Goal: Transaction & Acquisition: Purchase product/service

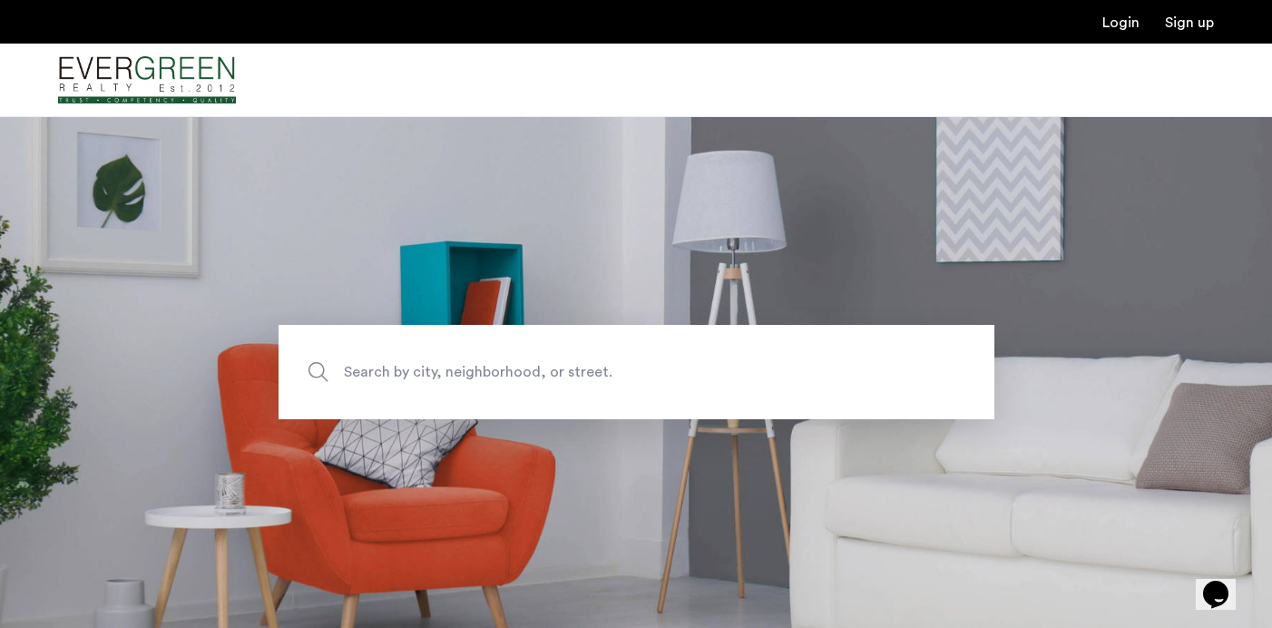
click at [1133, 18] on link "Login" at bounding box center [1120, 22] width 37 height 15
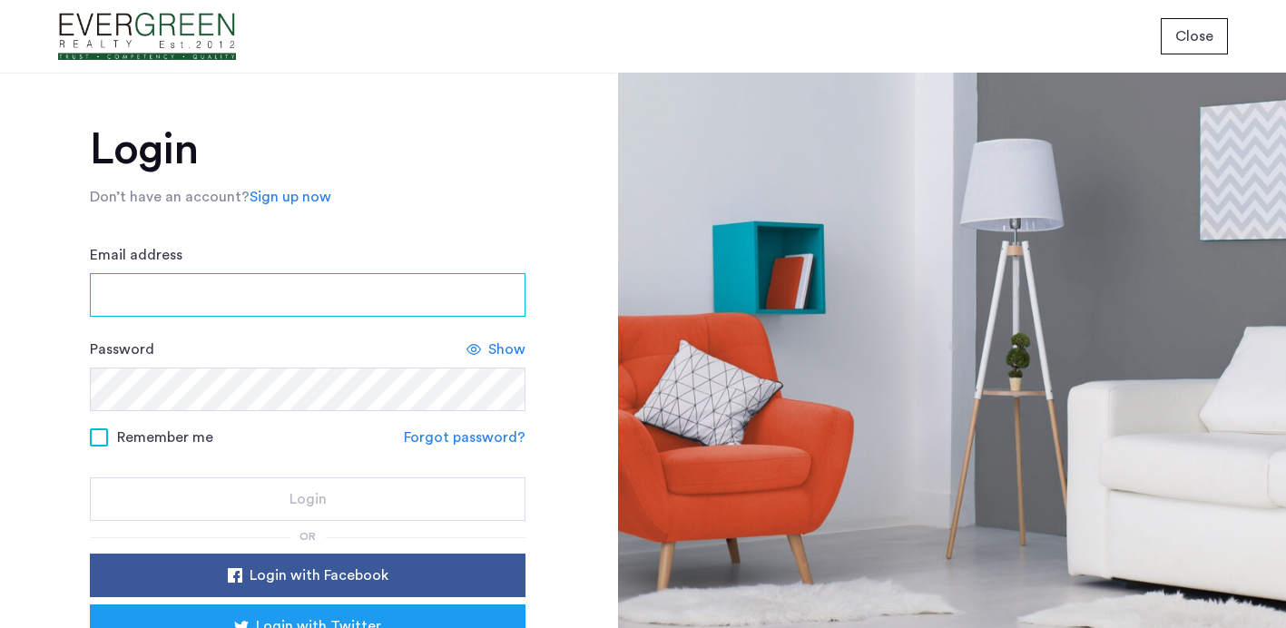
type input "**********"
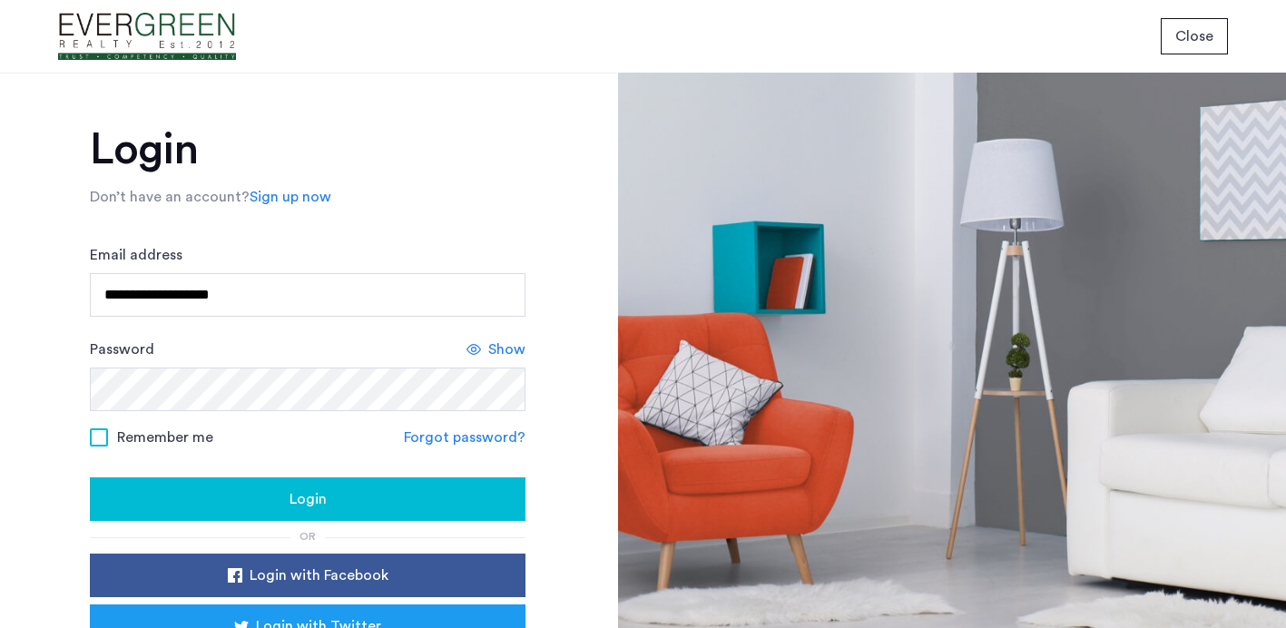
click at [265, 496] on div "Login" at bounding box center [307, 499] width 406 height 22
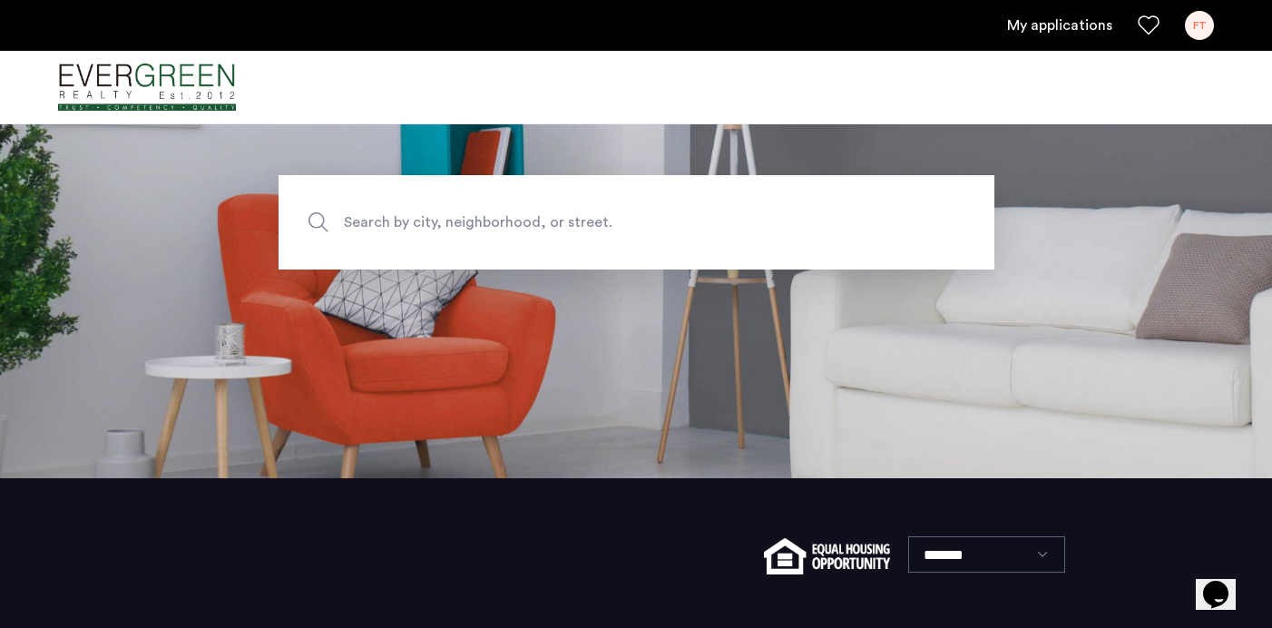
scroll to position [86, 0]
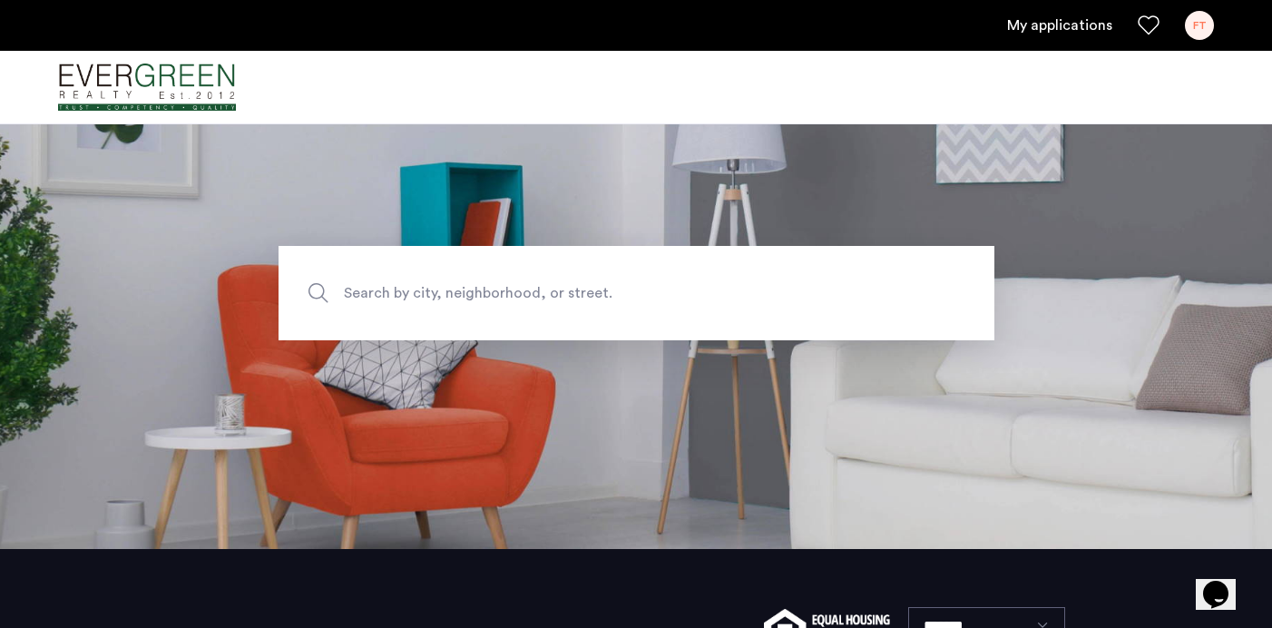
click at [636, 291] on span "Search by city, neighborhood, or street." at bounding box center [594, 293] width 501 height 24
click at [636, 291] on input "Search by city, neighborhood, or street." at bounding box center [637, 293] width 716 height 94
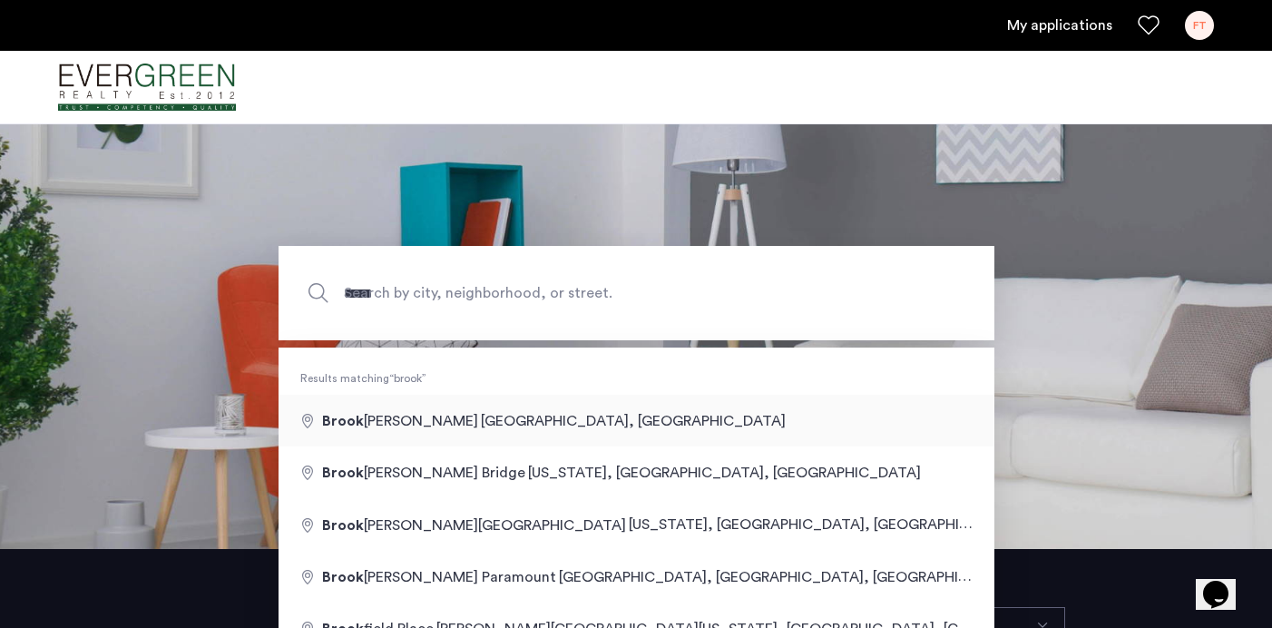
type input "**********"
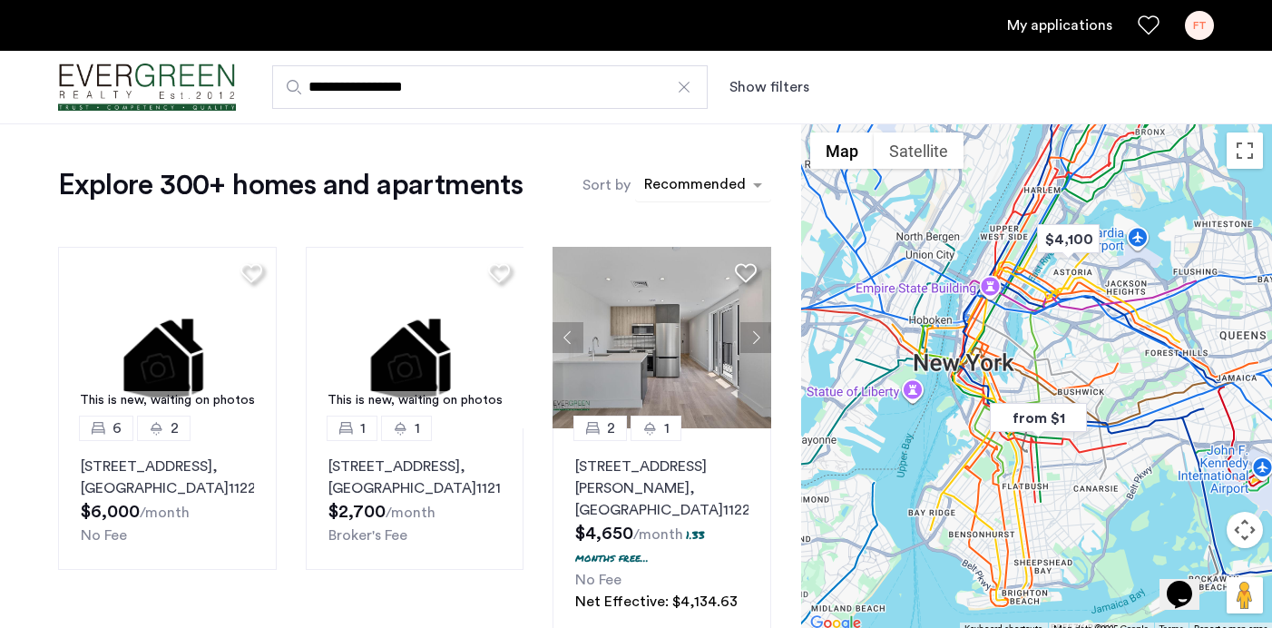
click at [688, 182] on div "sort-apartment" at bounding box center [694, 187] width 107 height 24
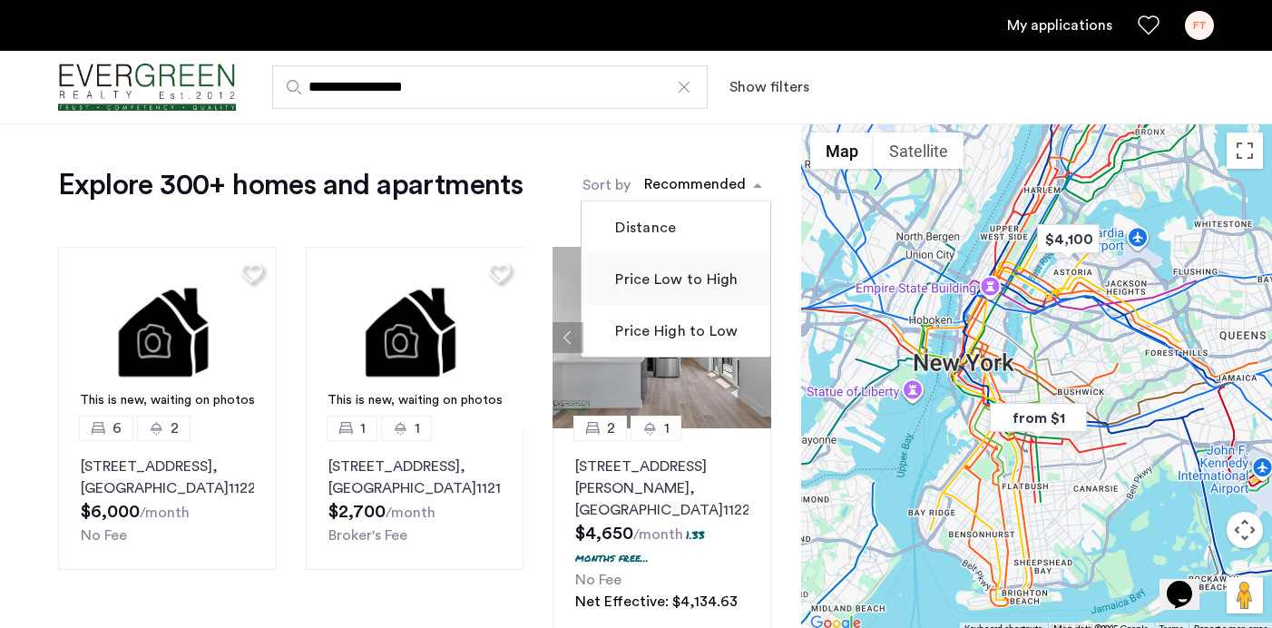
click at [705, 265] on mat-checkbox "Price Low to High" at bounding box center [676, 279] width 189 height 52
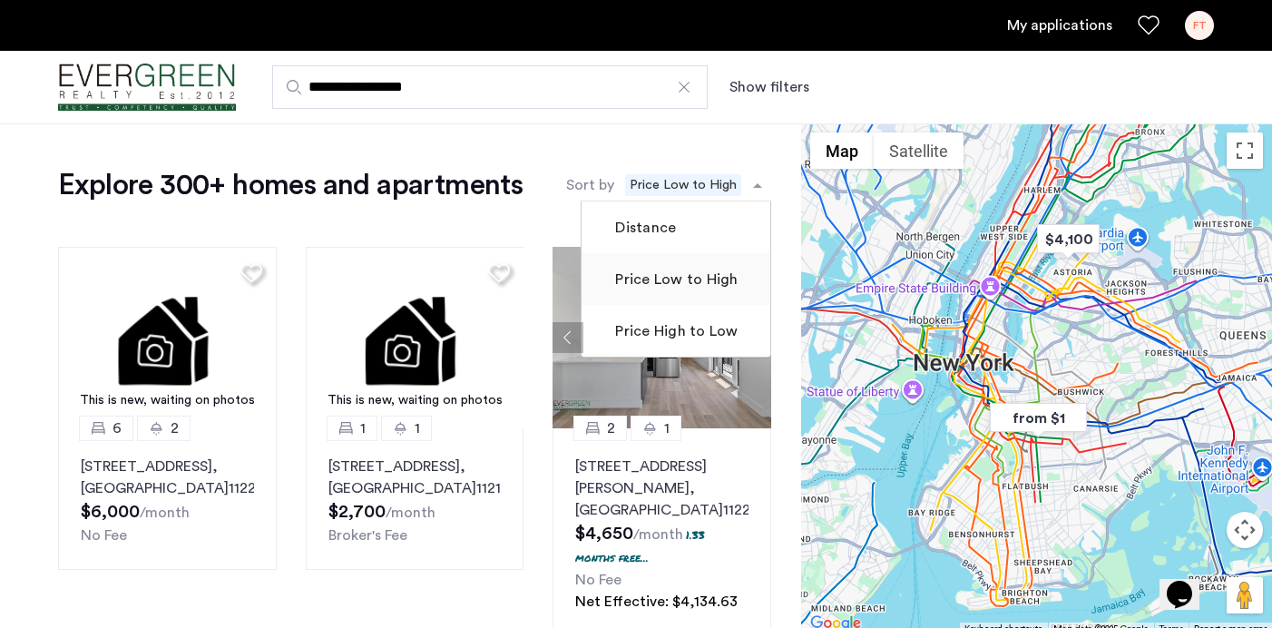
click at [676, 295] on mat-checkbox "Price Low to High" at bounding box center [676, 279] width 189 height 52
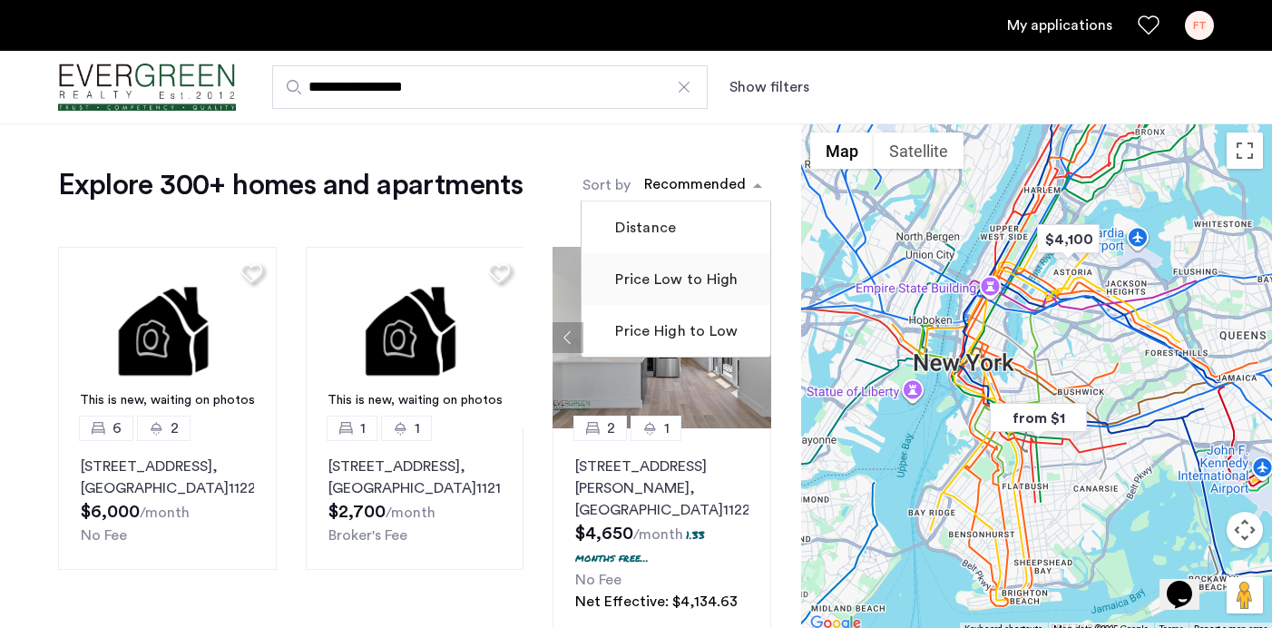
click at [672, 281] on label "Price Low to High" at bounding box center [674, 280] width 126 height 22
